Goal: Task Accomplishment & Management: Manage account settings

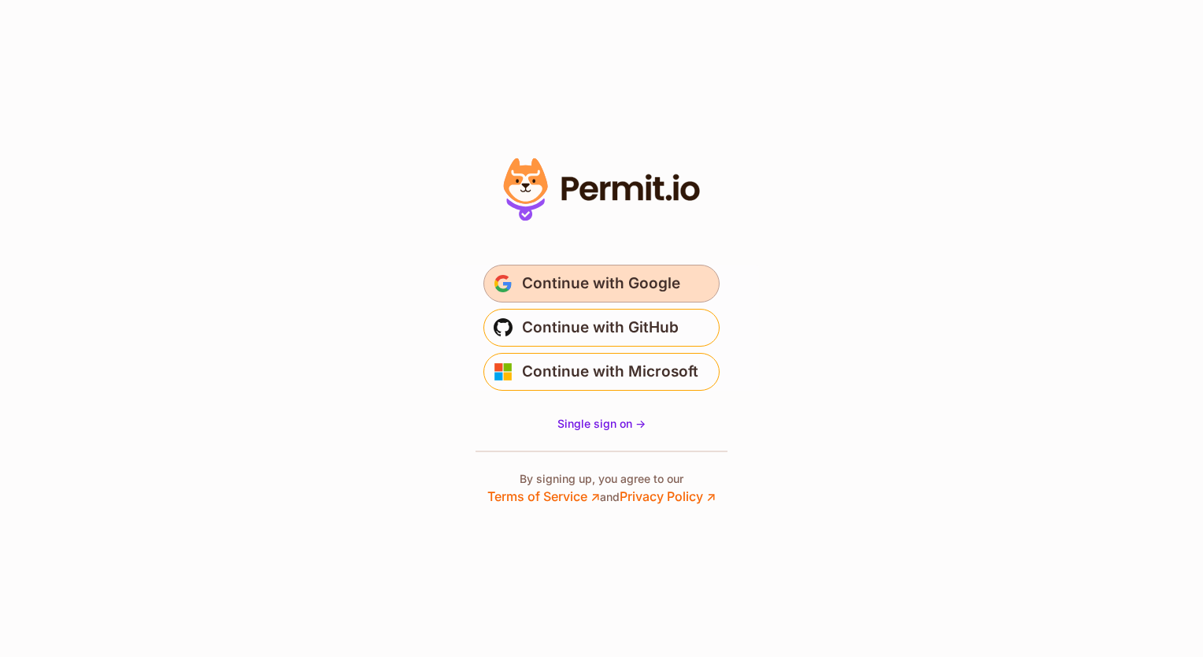
click at [589, 284] on span "Continue with Google" at bounding box center [601, 283] width 158 height 25
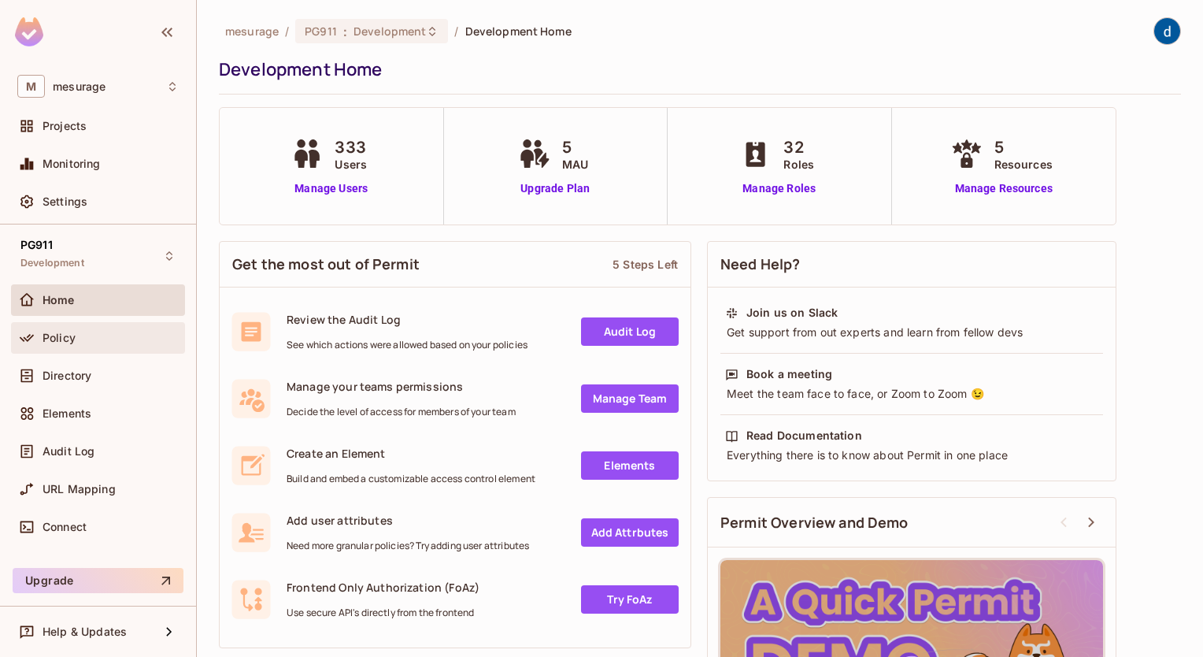
click at [81, 341] on div "Policy" at bounding box center [111, 338] width 136 height 13
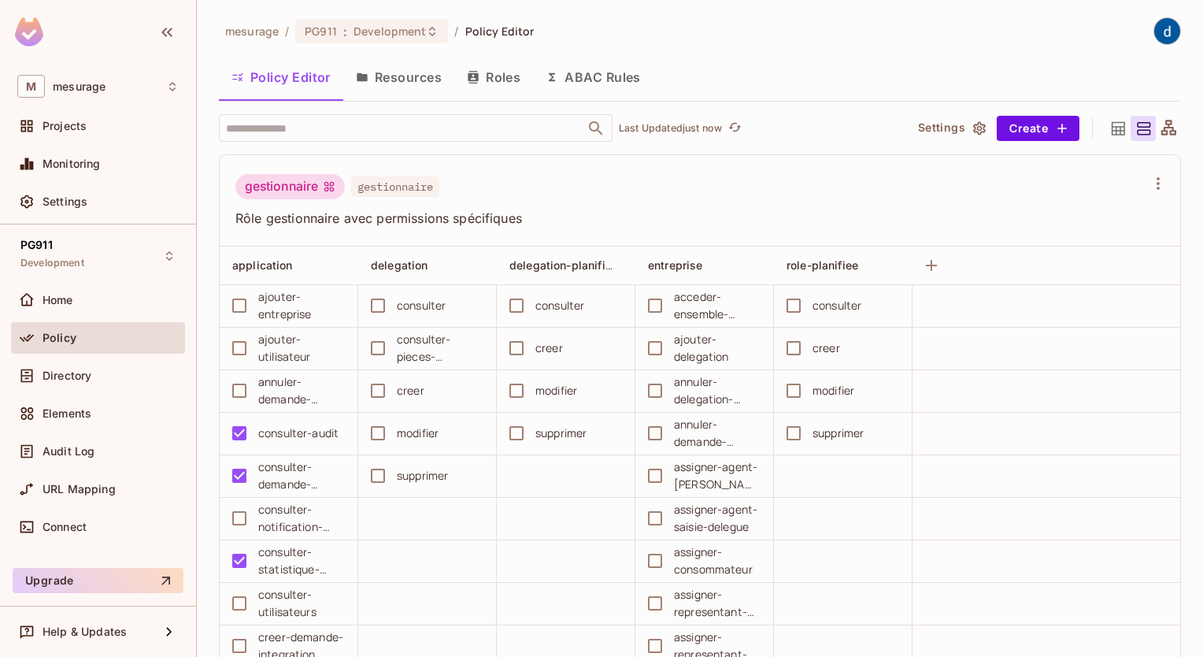
click at [504, 80] on button "Roles" at bounding box center [493, 76] width 79 height 39
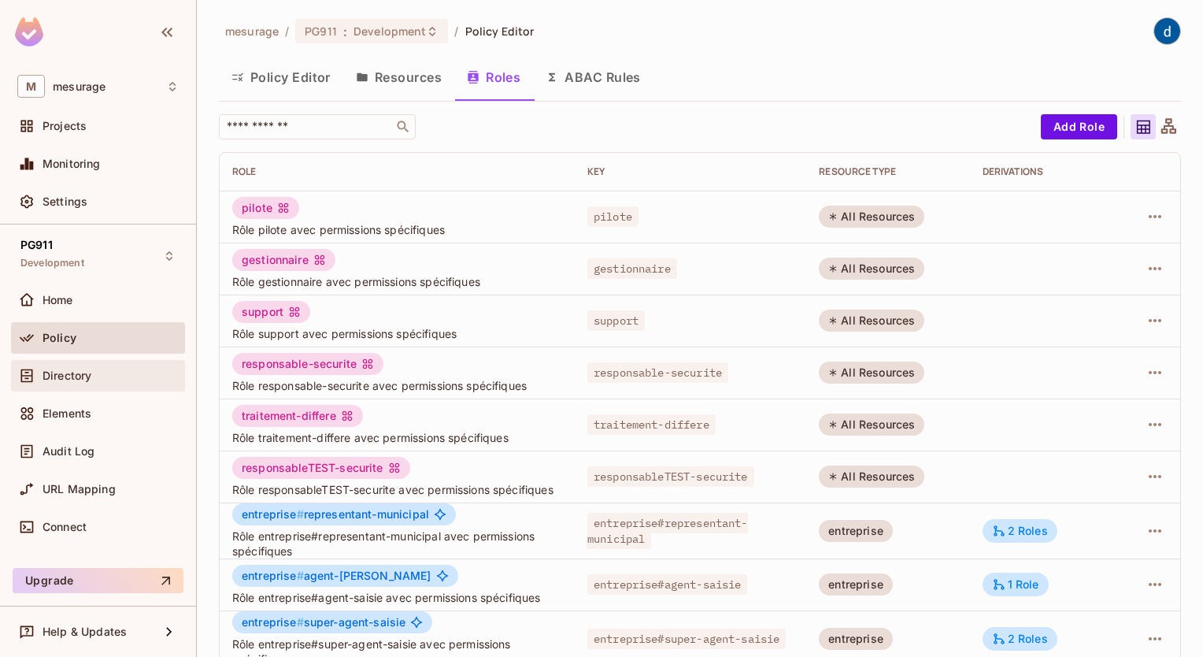
click at [64, 383] on div "Directory" at bounding box center [97, 375] width 161 height 19
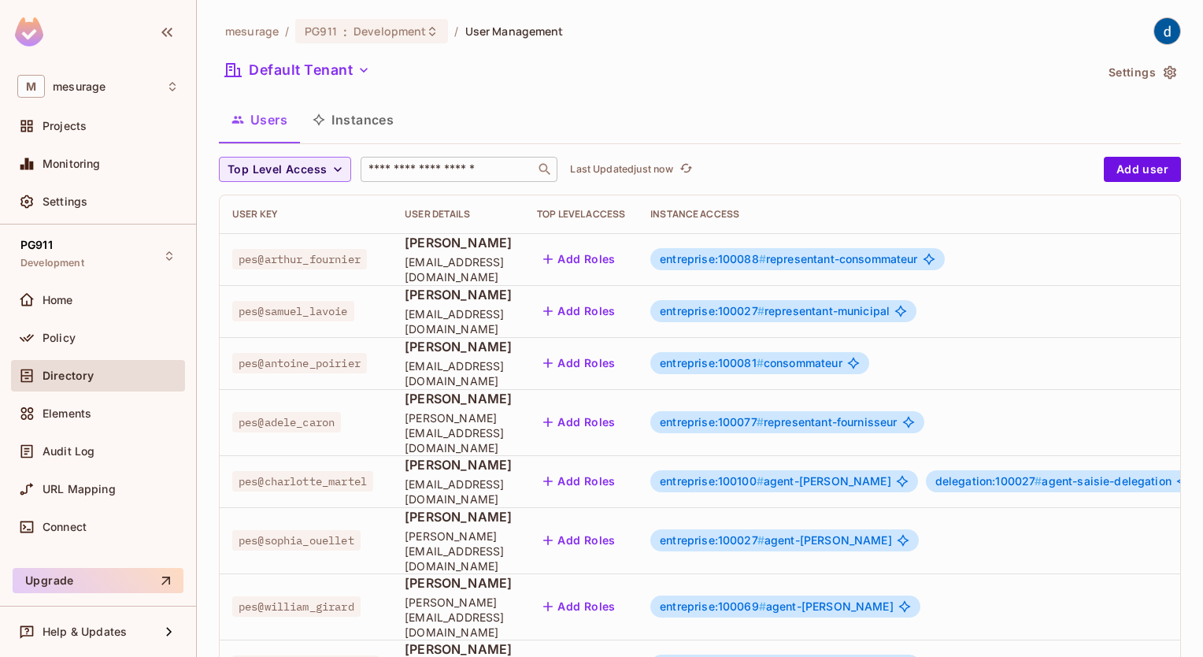
click at [429, 159] on div "​" at bounding box center [459, 169] width 197 height 25
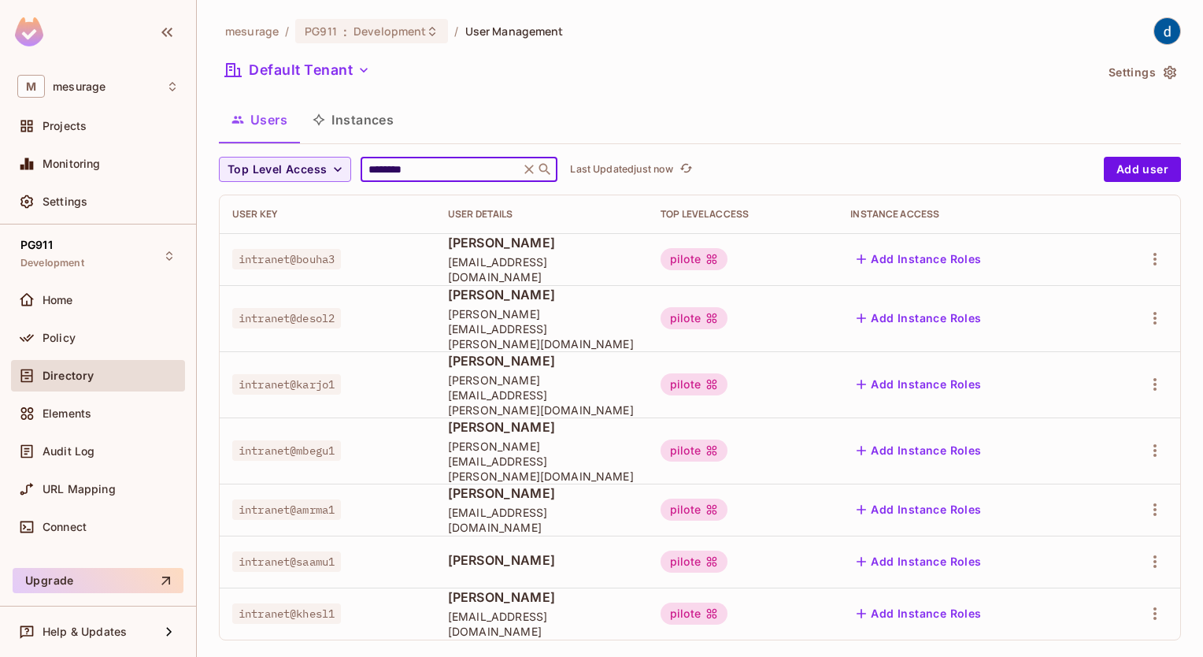
type input "********"
click at [535, 167] on icon at bounding box center [529, 169] width 16 height 16
